Goal: Navigation & Orientation: Find specific page/section

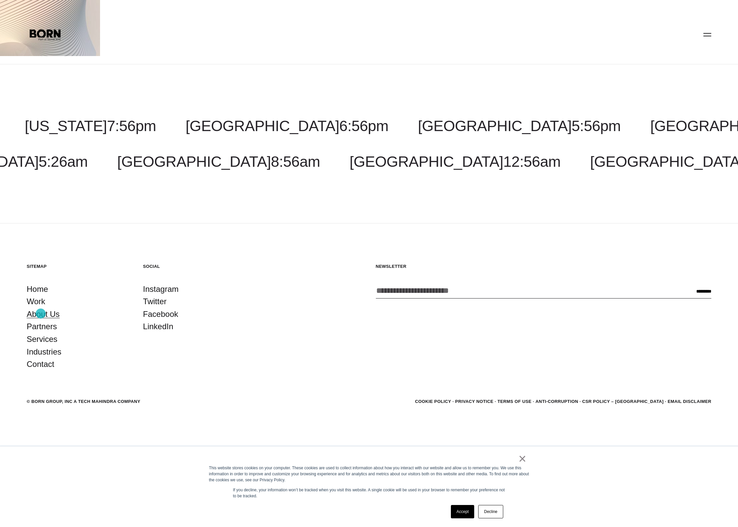
click at [41, 313] on link "About Us" at bounding box center [43, 314] width 33 height 13
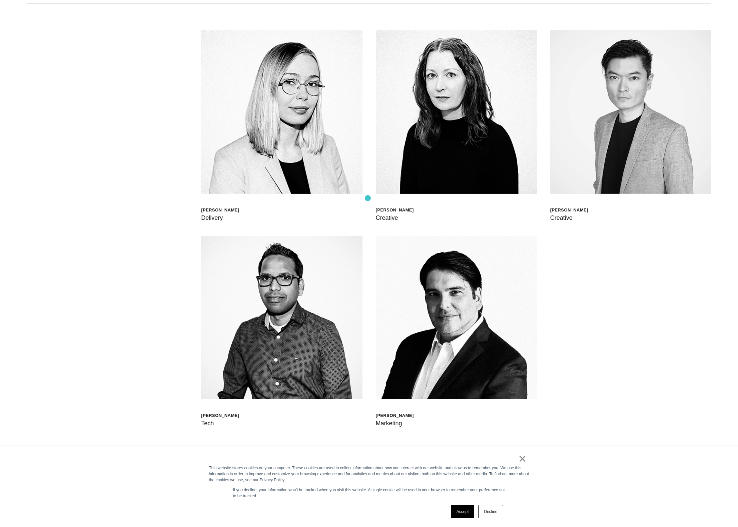
scroll to position [2973, 0]
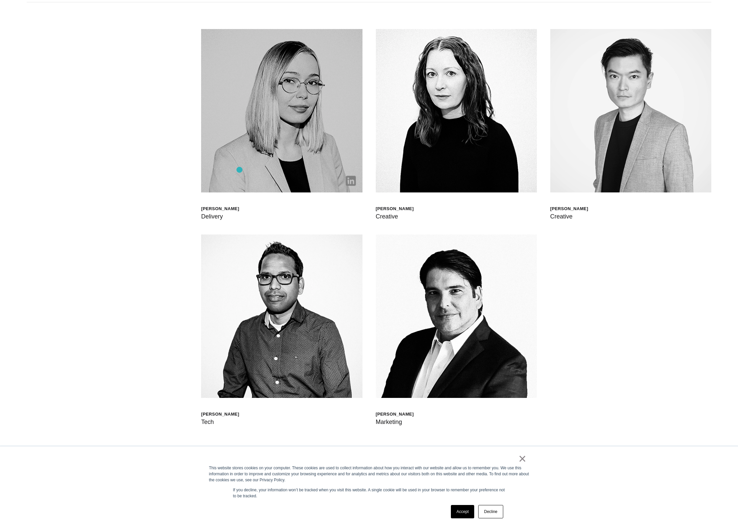
click at [239, 170] on img at bounding box center [281, 110] width 161 height 163
click at [351, 181] on img at bounding box center [351, 181] width 10 height 10
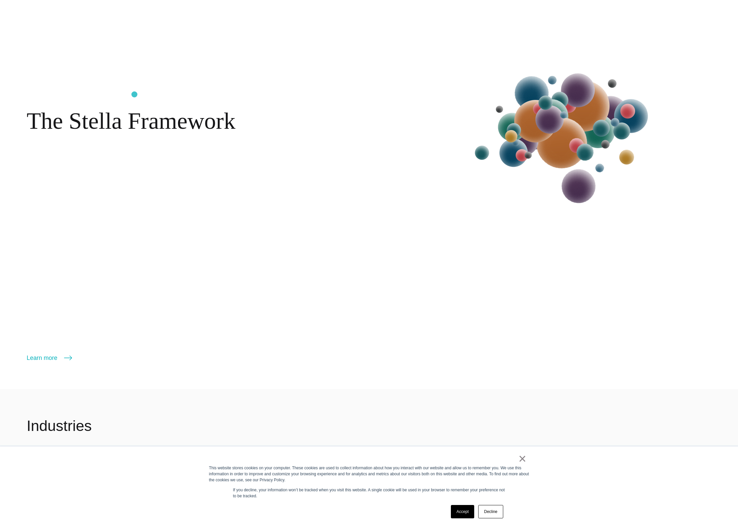
scroll to position [1704, 0]
